Goal: Information Seeking & Learning: Learn about a topic

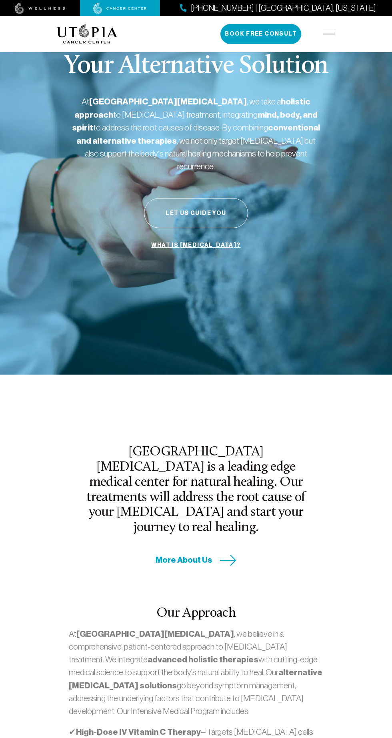
scroll to position [104, 0]
click at [329, 34] on img at bounding box center [329, 34] width 12 height 6
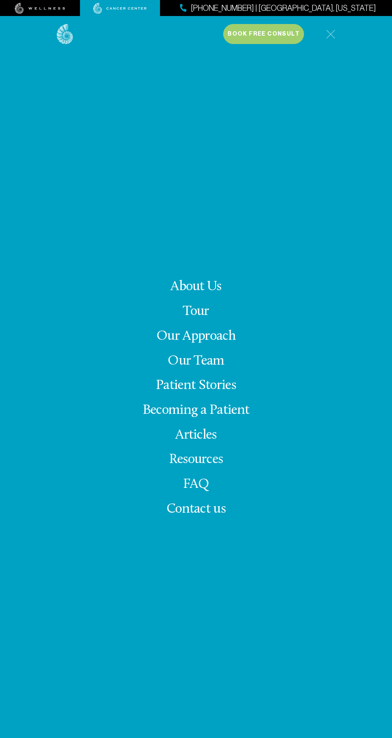
click at [221, 294] on link "About Us" at bounding box center [195, 287] width 51 height 14
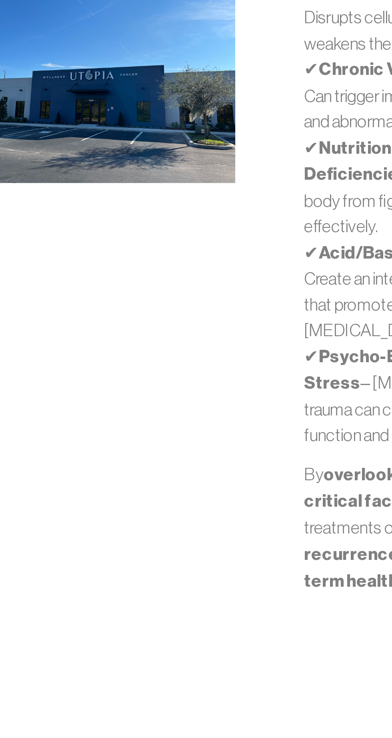
scroll to position [2503, 0]
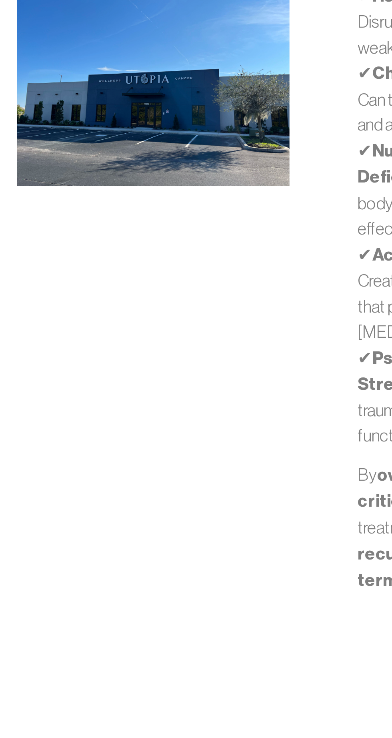
click at [149, 573] on div "Start Your Journey to True Healing Discover how Utopia [MEDICAL_DATA] Center’s …" at bounding box center [196, 692] width 288 height 239
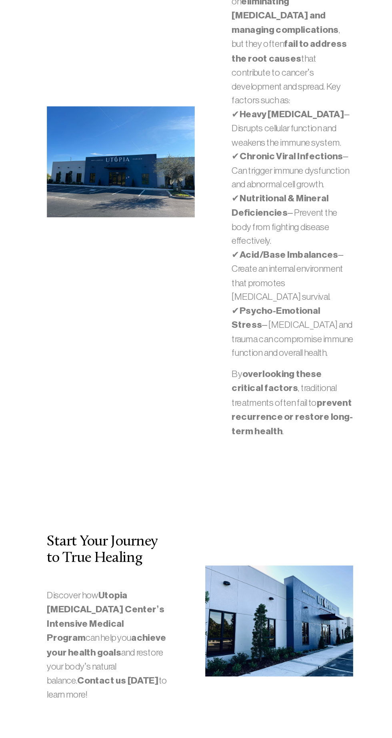
scroll to position [2567, 0]
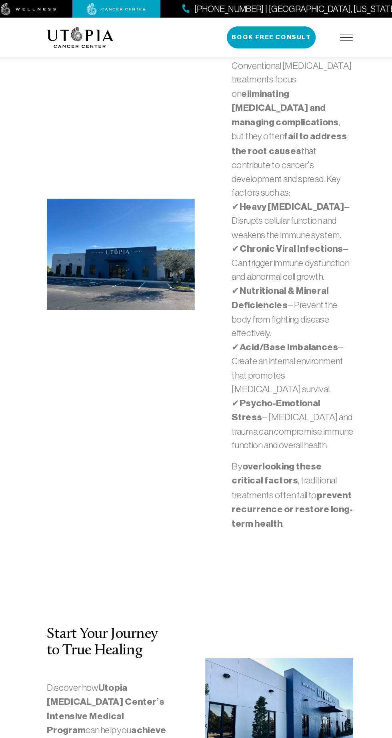
scroll to position [2545, 0]
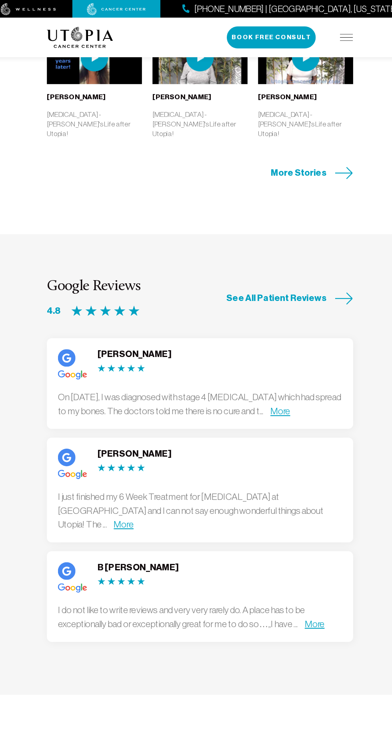
scroll to position [669, 0]
